Goal: Register for event/course

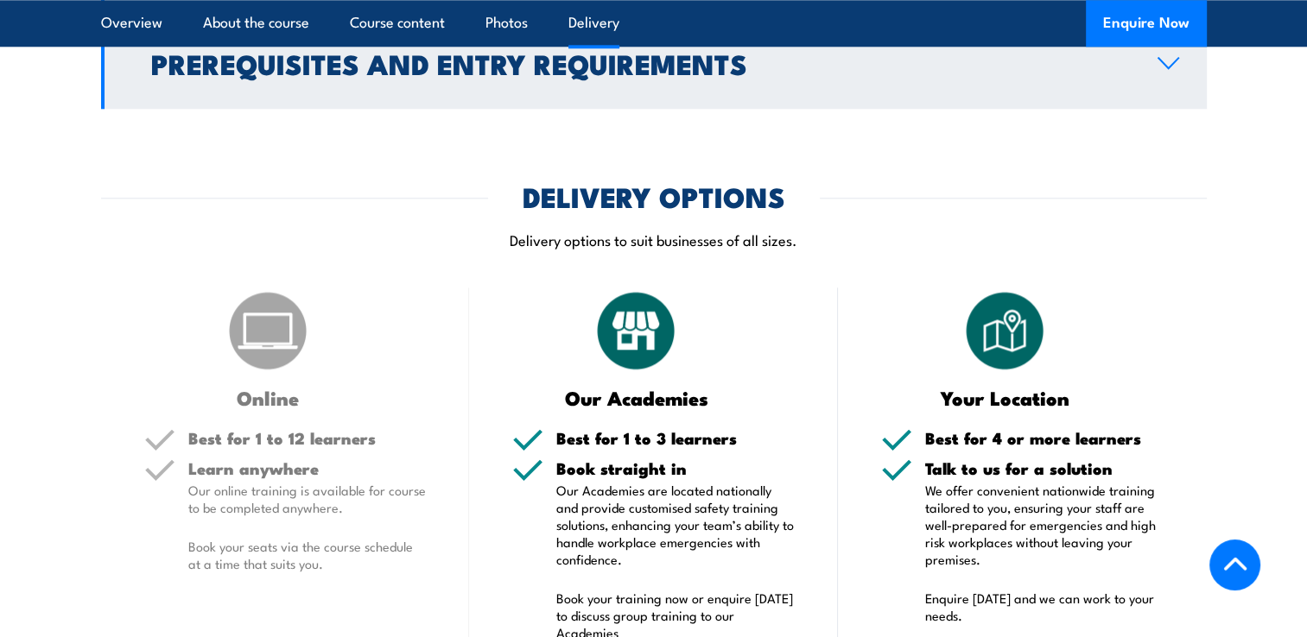
scroll to position [1986, 0]
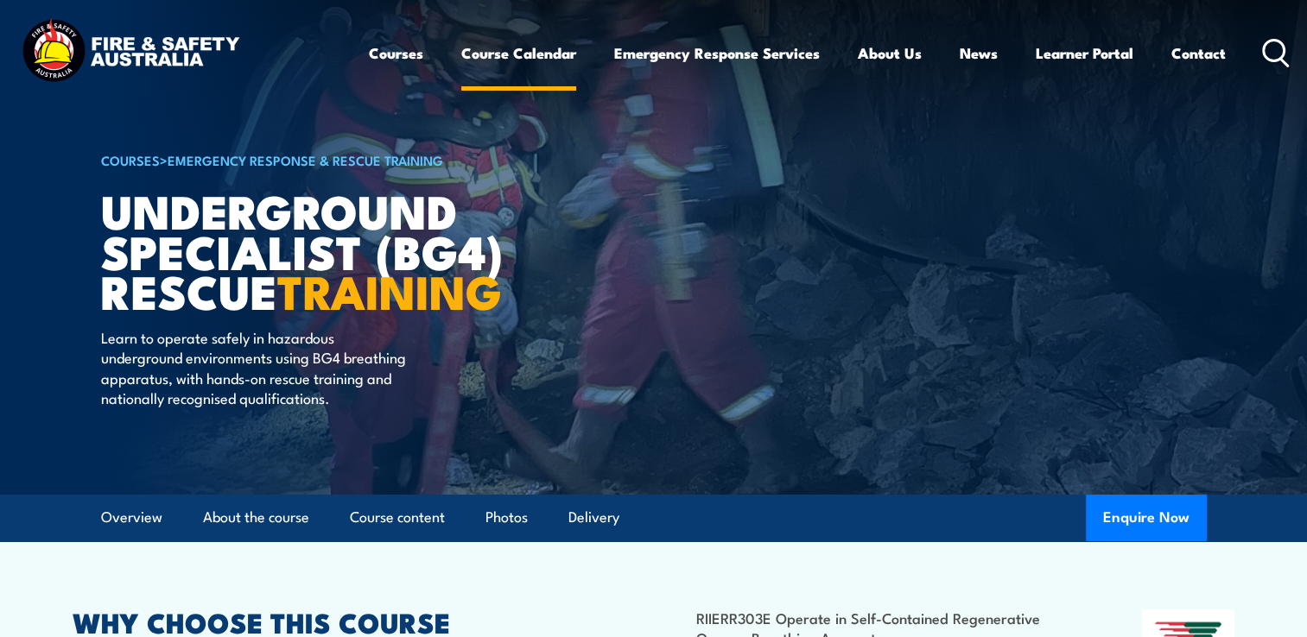
click at [507, 54] on link "Course Calendar" at bounding box center [518, 53] width 115 height 46
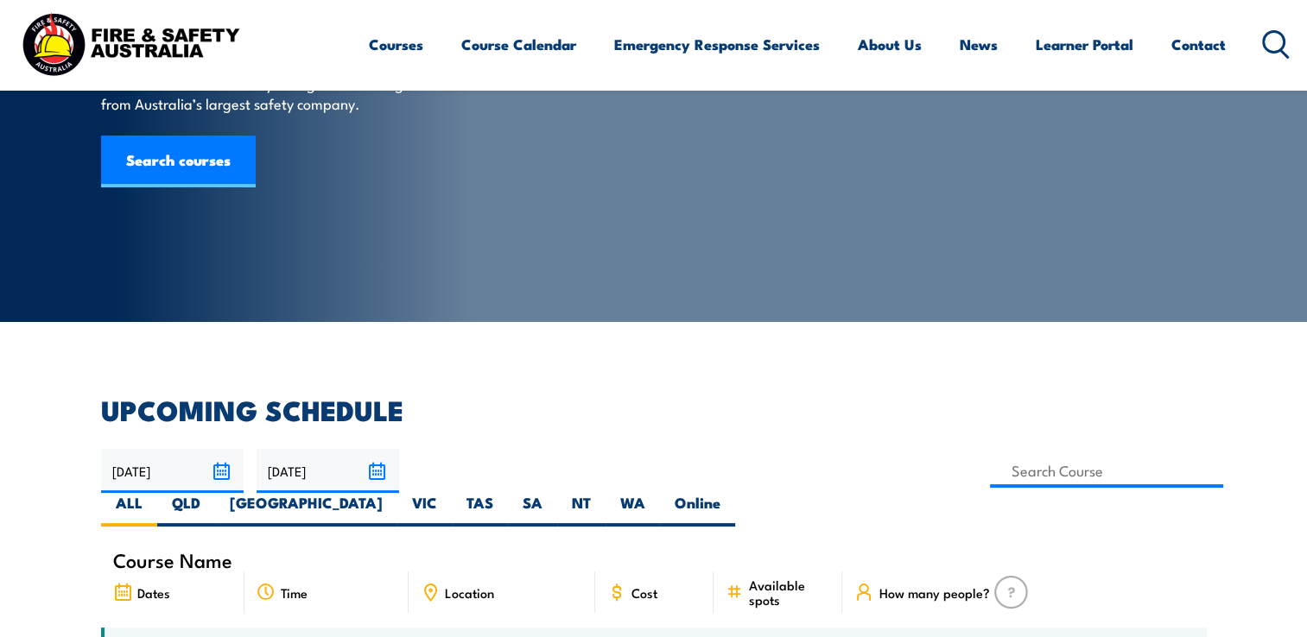
scroll to position [259, 0]
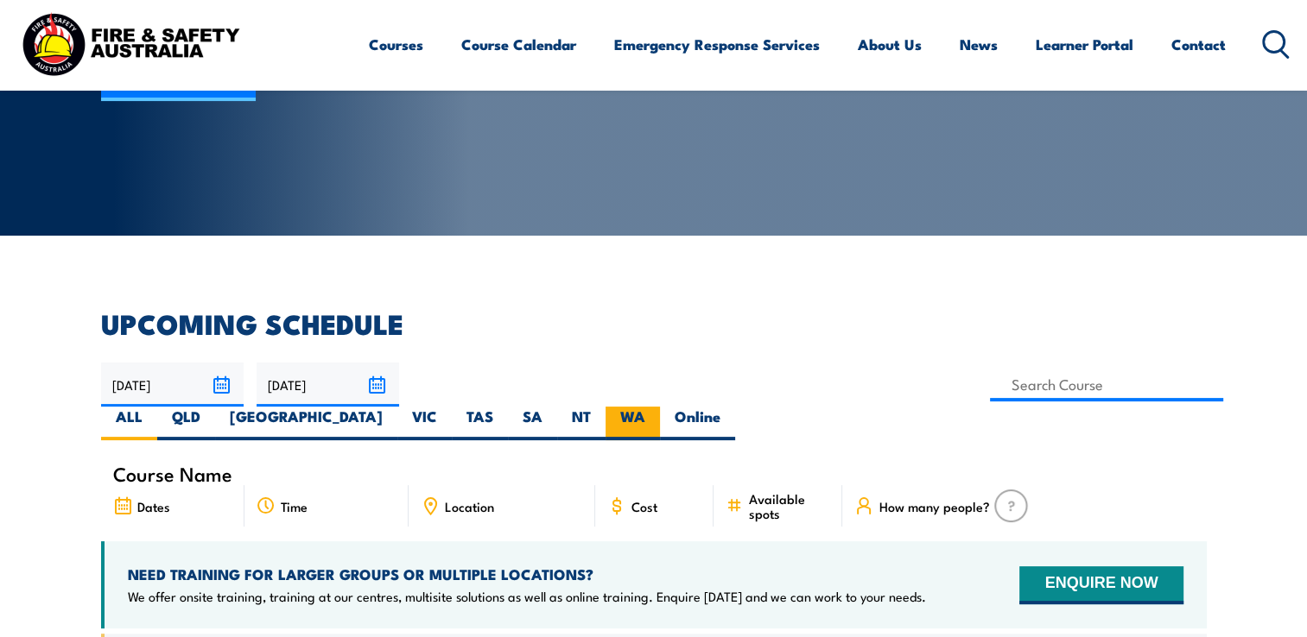
click at [660, 407] on label "WA" at bounding box center [632, 424] width 54 height 34
click at [656, 407] on input "WA" at bounding box center [650, 412] width 11 height 11
radio input "true"
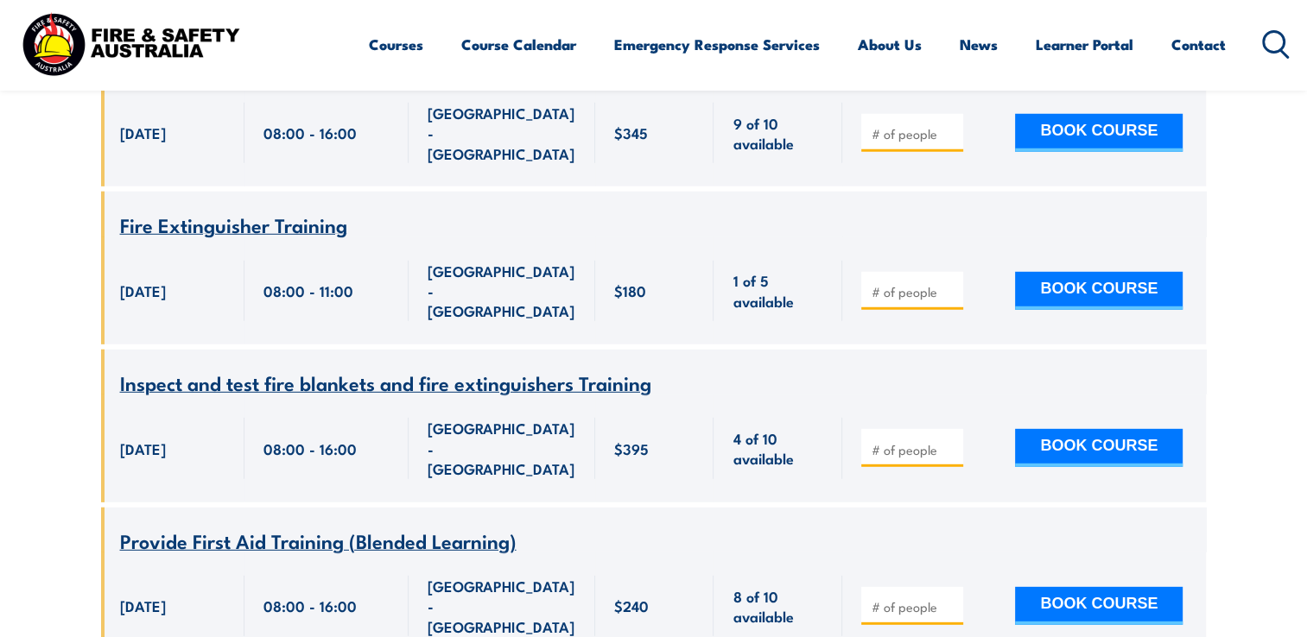
scroll to position [4975, 0]
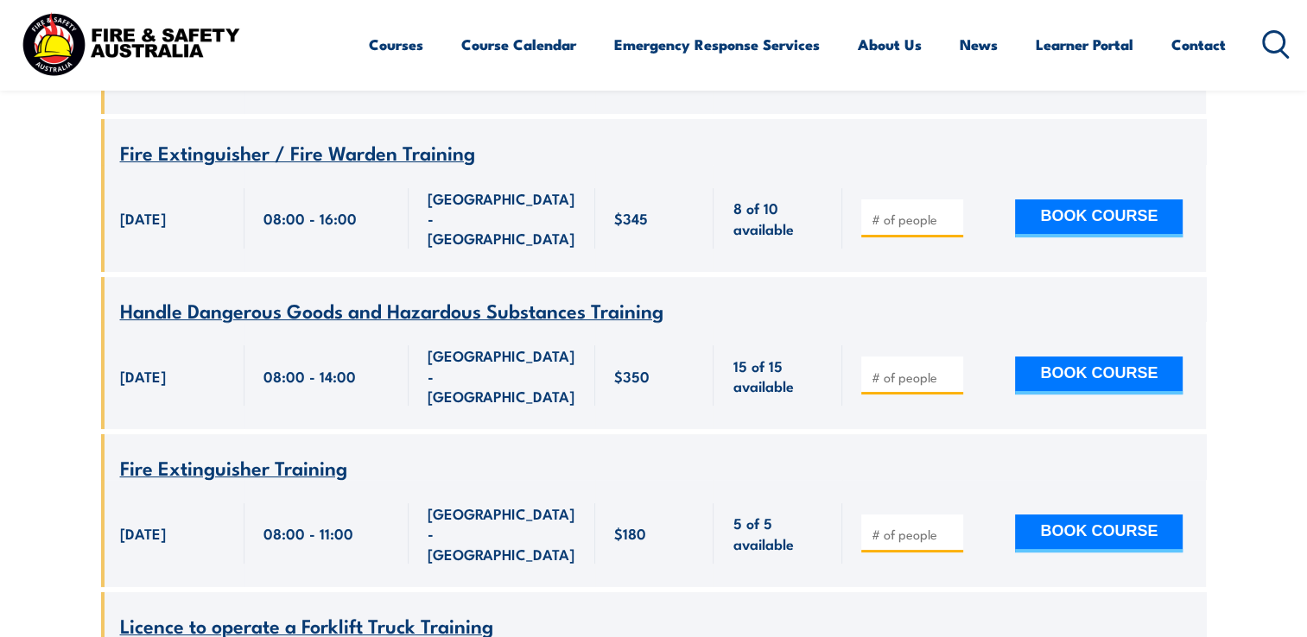
scroll to position [6350, 0]
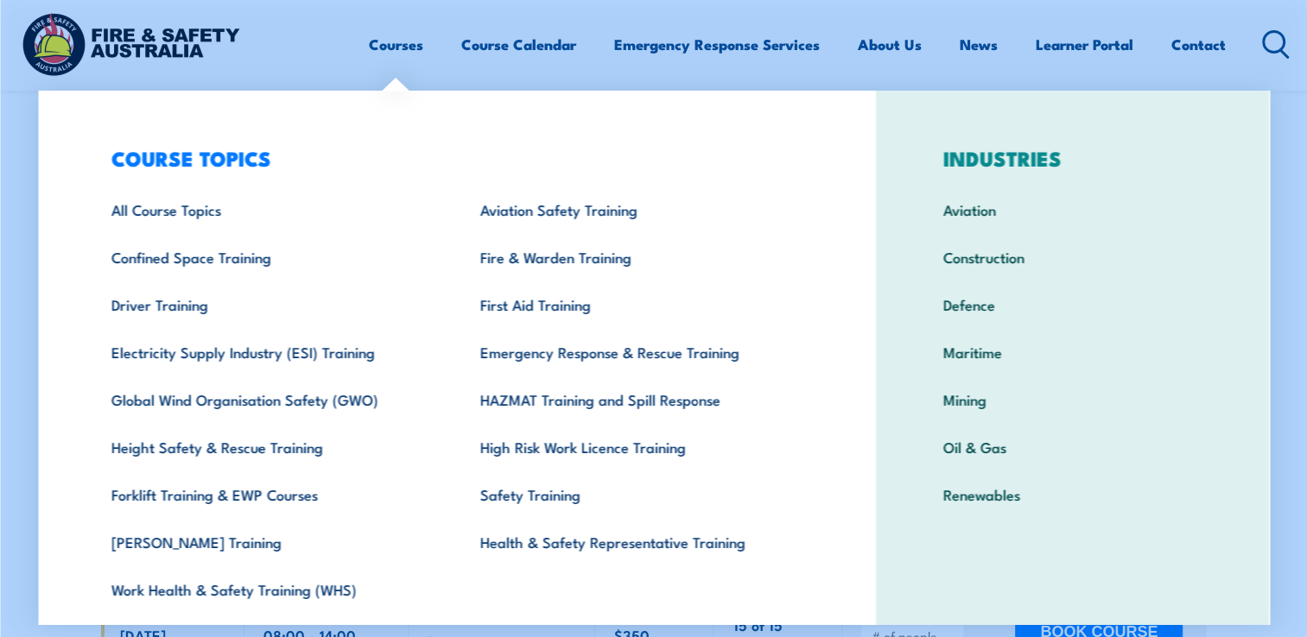
click at [404, 47] on link "Courses" at bounding box center [396, 45] width 54 height 46
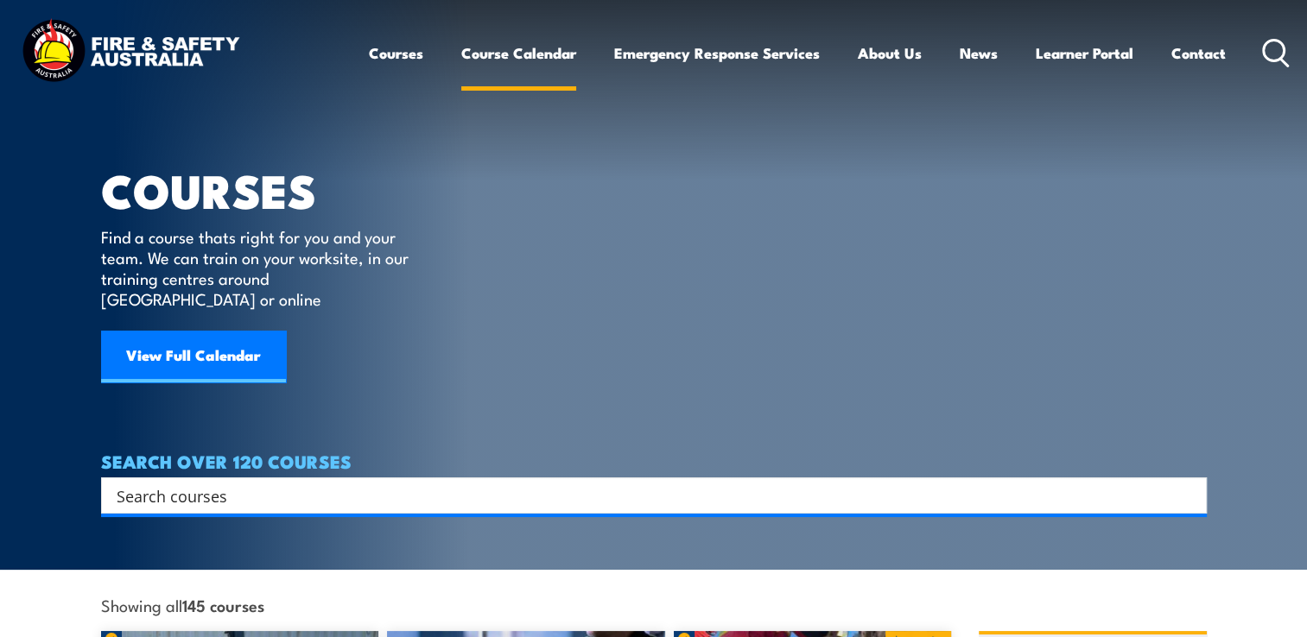
click at [497, 54] on link "Course Calendar" at bounding box center [518, 53] width 115 height 46
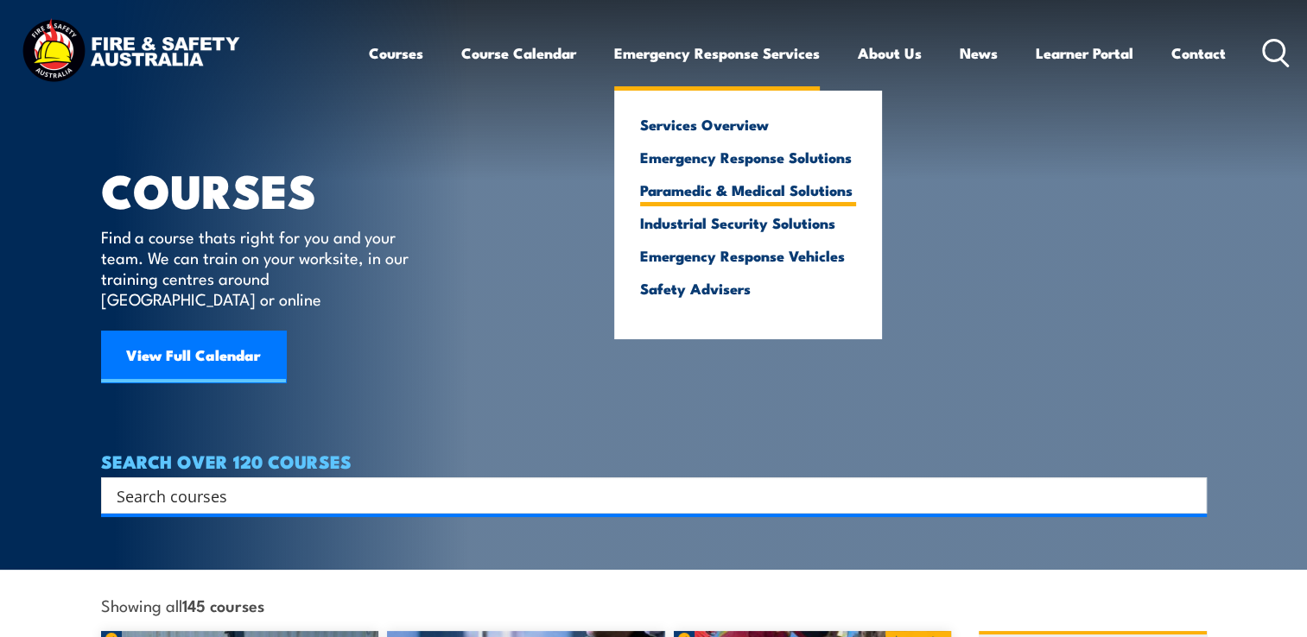
click at [725, 192] on link "Paramedic & Medical Solutions" at bounding box center [748, 190] width 216 height 16
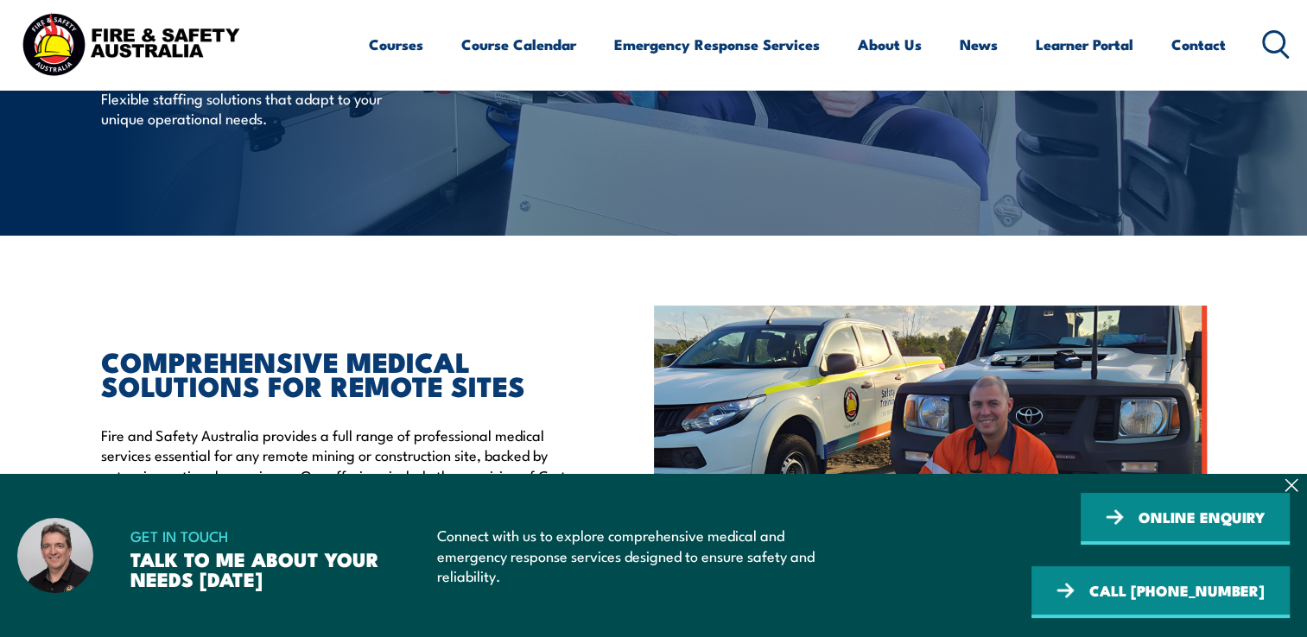
scroll to position [691, 0]
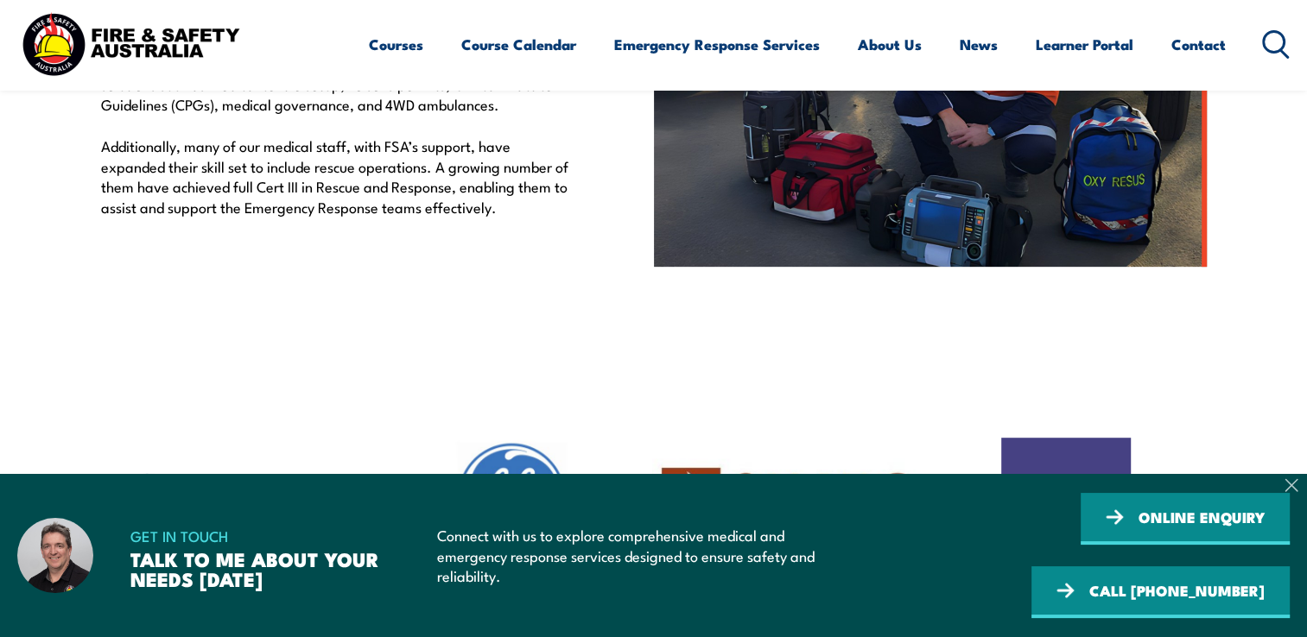
drag, startPoint x: 1294, startPoint y: 483, endPoint x: 815, endPoint y: 468, distance: 478.7
click at [1292, 484] on icon at bounding box center [1290, 485] width 11 height 11
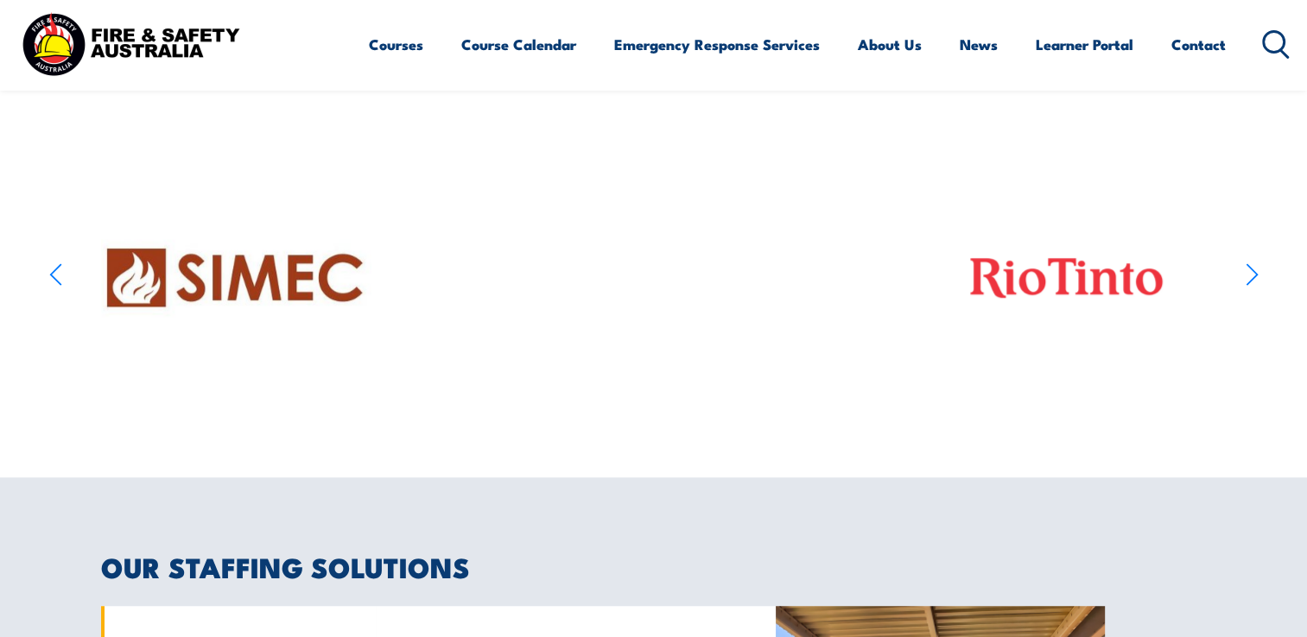
scroll to position [0, 0]
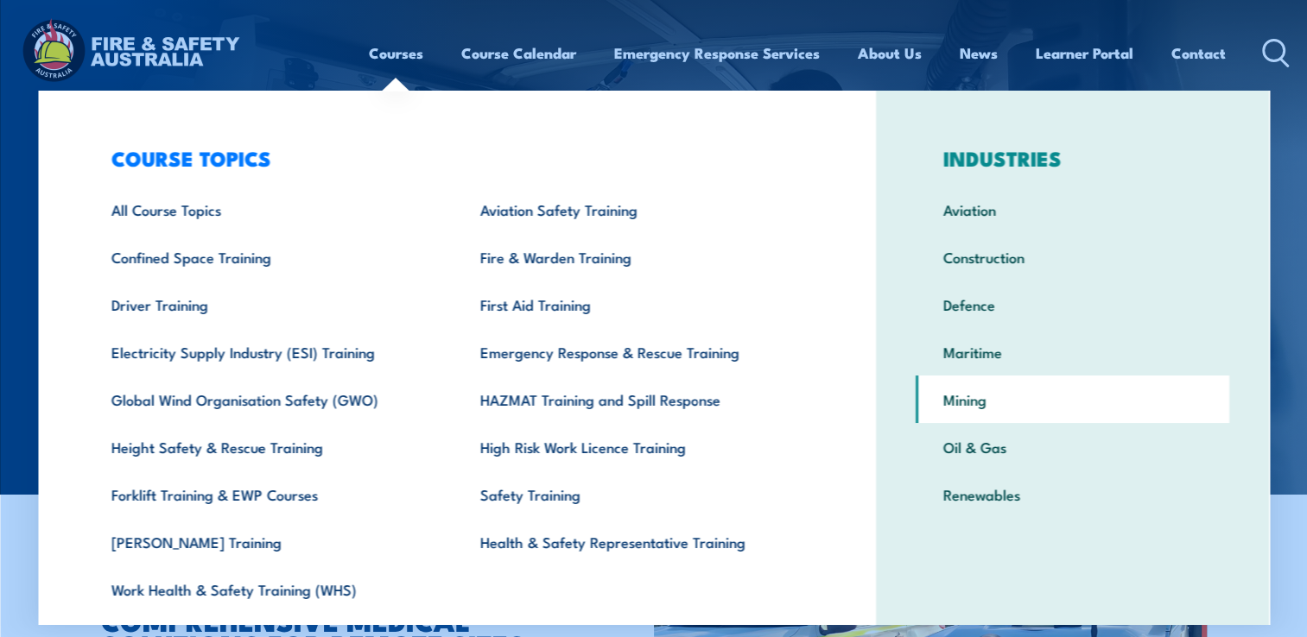
click at [943, 403] on link "Mining" at bounding box center [1072, 400] width 314 height 48
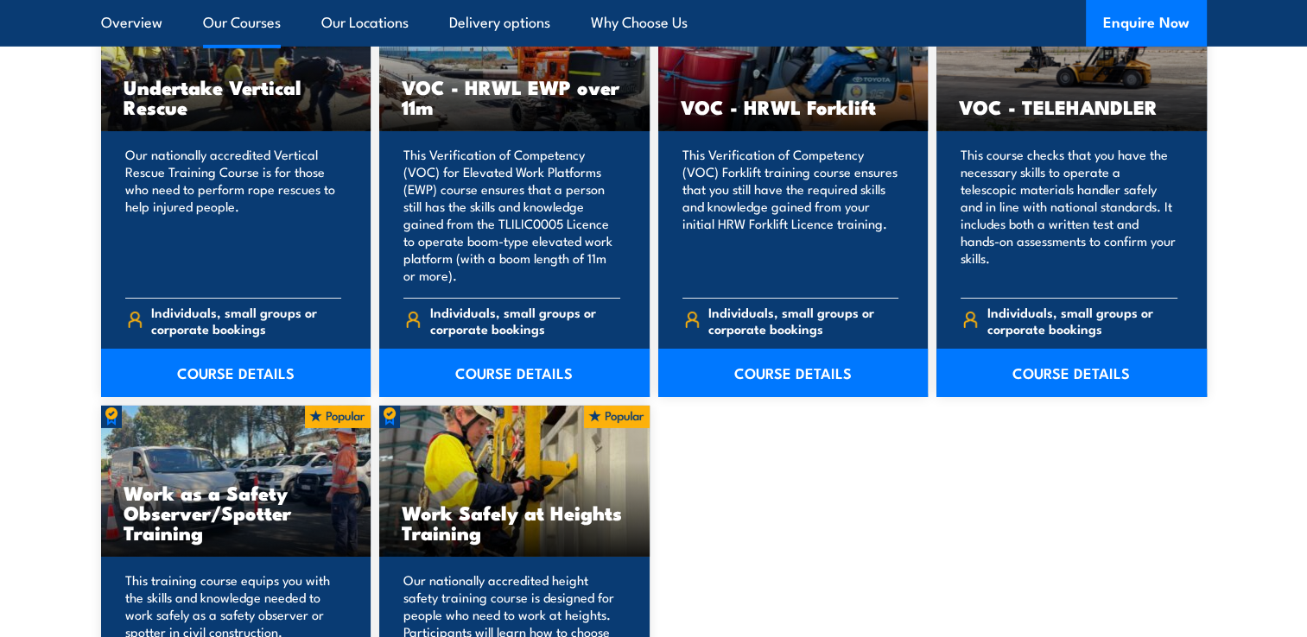
scroll to position [5786, 0]
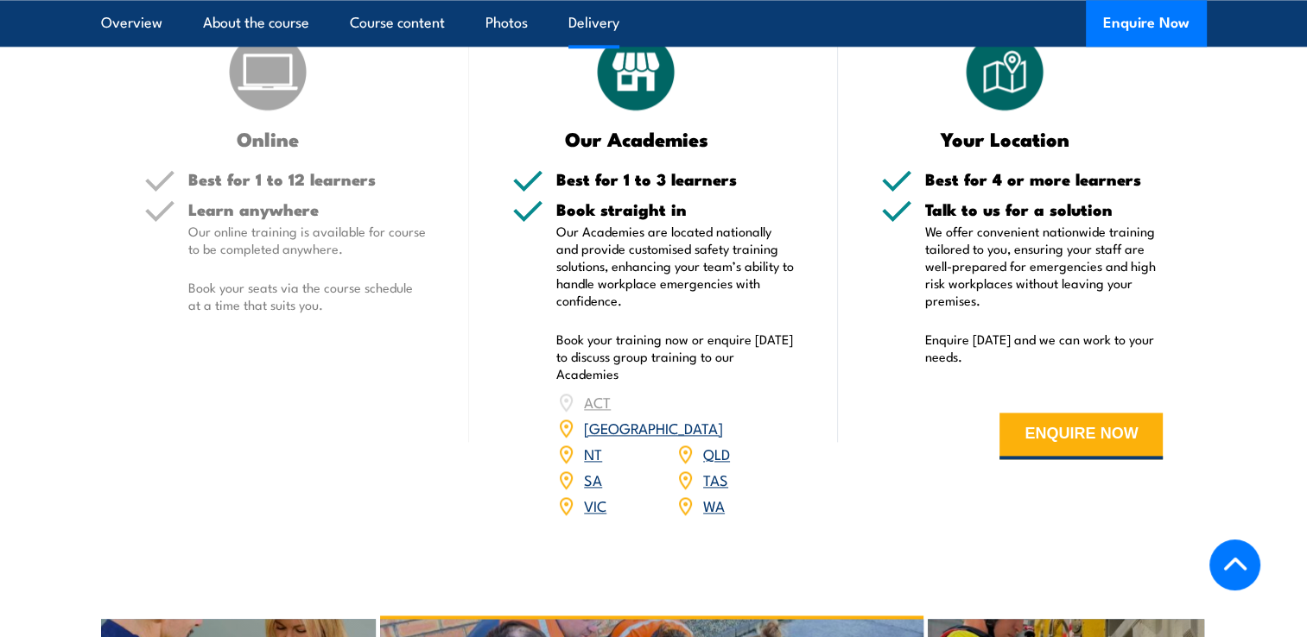
scroll to position [2073, 0]
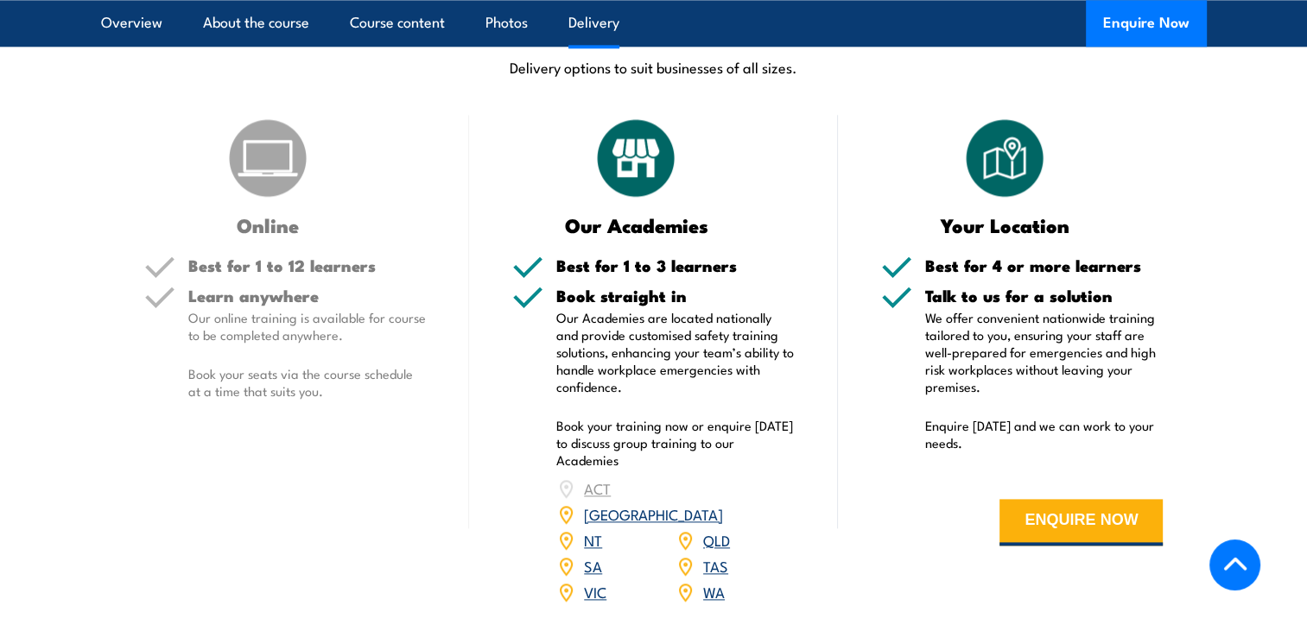
click at [717, 581] on link "WA" at bounding box center [714, 591] width 22 height 21
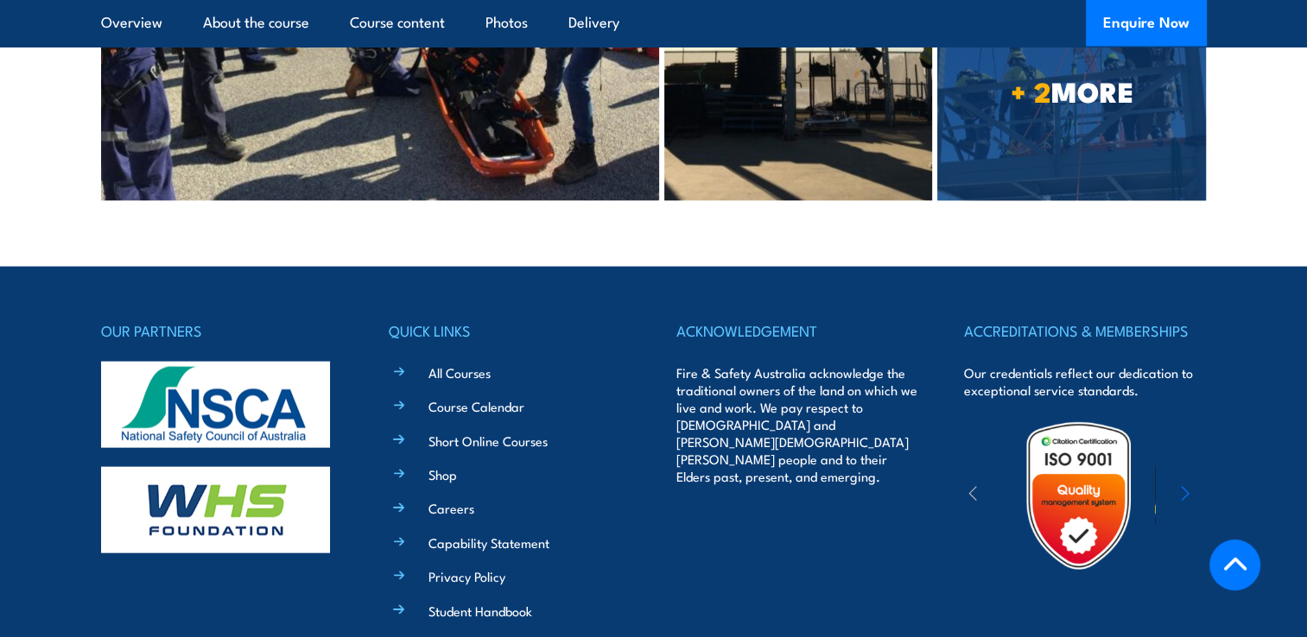
scroll to position [3840, 0]
